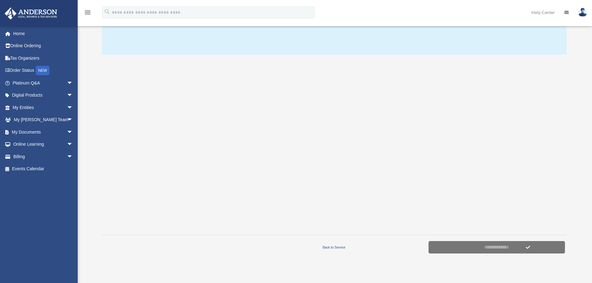
scroll to position [93, 0]
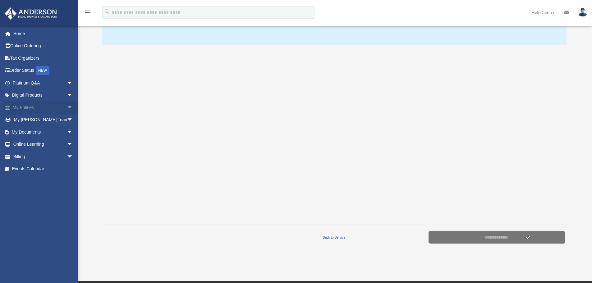
click at [67, 107] on span "arrow_drop_down" at bounding box center [73, 107] width 12 height 13
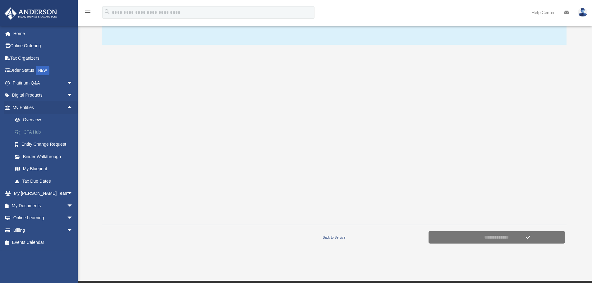
click at [41, 132] on link "CTA Hub" at bounding box center [46, 132] width 74 height 12
click at [35, 119] on link "Overview" at bounding box center [46, 120] width 74 height 12
click at [30, 120] on link "Overview" at bounding box center [46, 120] width 74 height 12
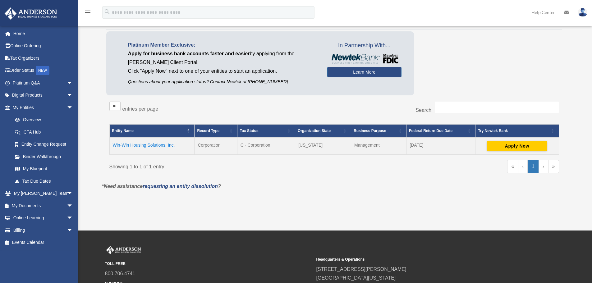
scroll to position [62, 0]
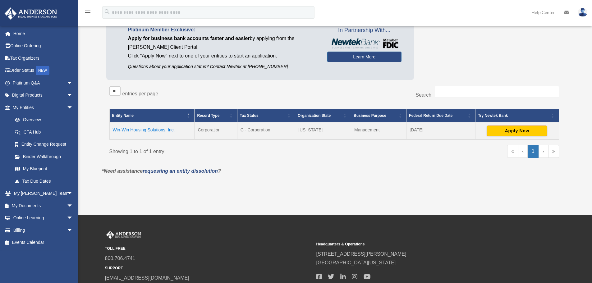
click at [140, 131] on td "Win-Win Housing Solutions, Inc." at bounding box center [151, 130] width 85 height 17
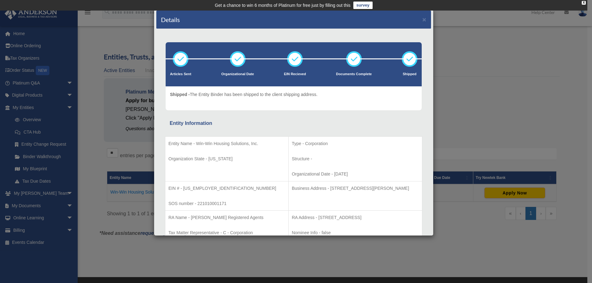
scroll to position [0, 0]
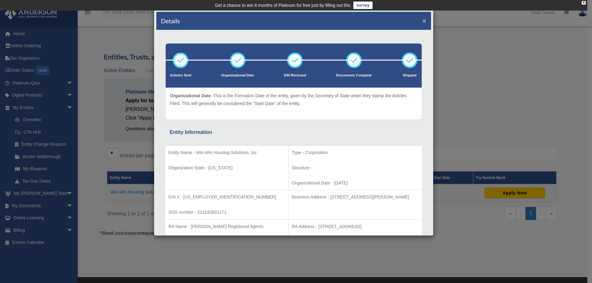
click at [422, 22] on button "×" at bounding box center [424, 20] width 4 height 7
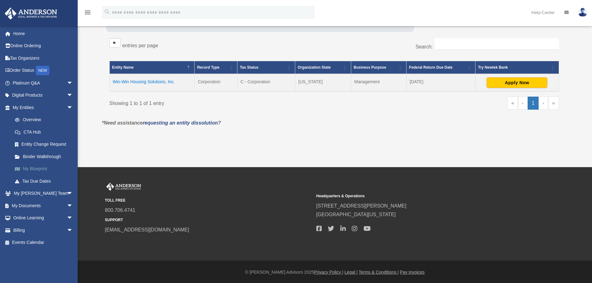
scroll to position [111, 0]
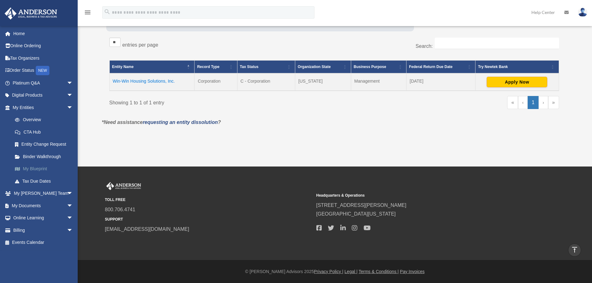
click at [44, 167] on link "My Blueprint" at bounding box center [46, 169] width 74 height 12
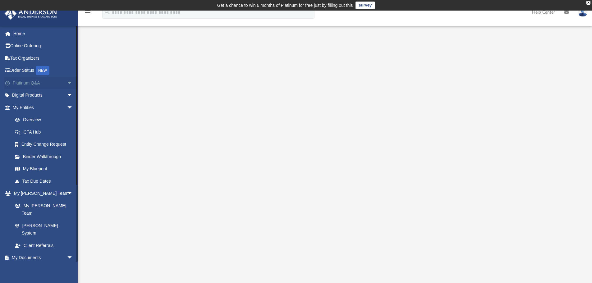
click at [67, 82] on span "arrow_drop_down" at bounding box center [73, 83] width 12 height 13
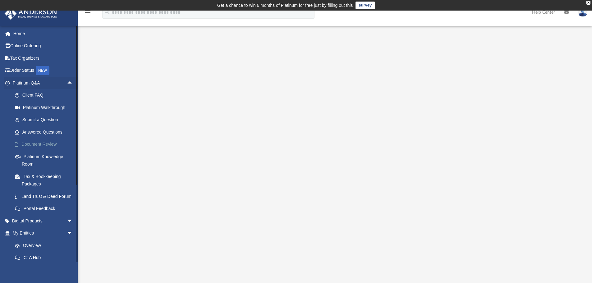
click at [48, 143] on link "Document Review" at bounding box center [46, 144] width 74 height 12
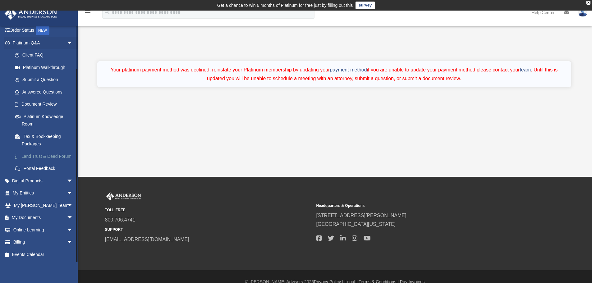
scroll to position [10, 0]
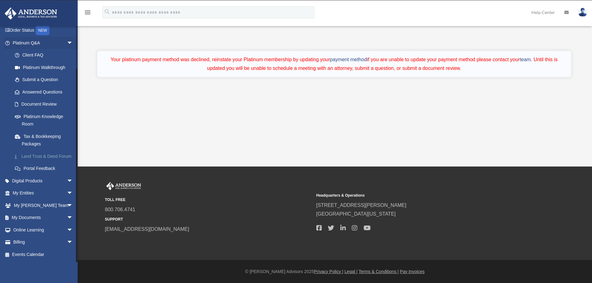
click at [29, 151] on link "Land Trust & Deed Forum" at bounding box center [46, 156] width 74 height 12
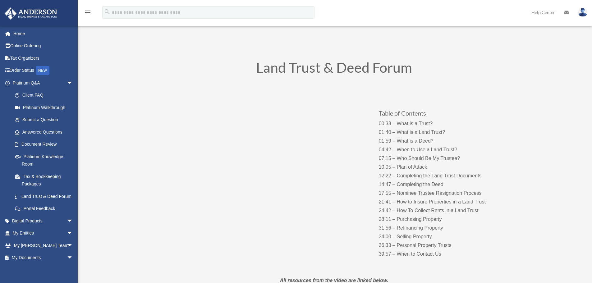
scroll to position [31, 0]
